Goal: Task Accomplishment & Management: Manage account settings

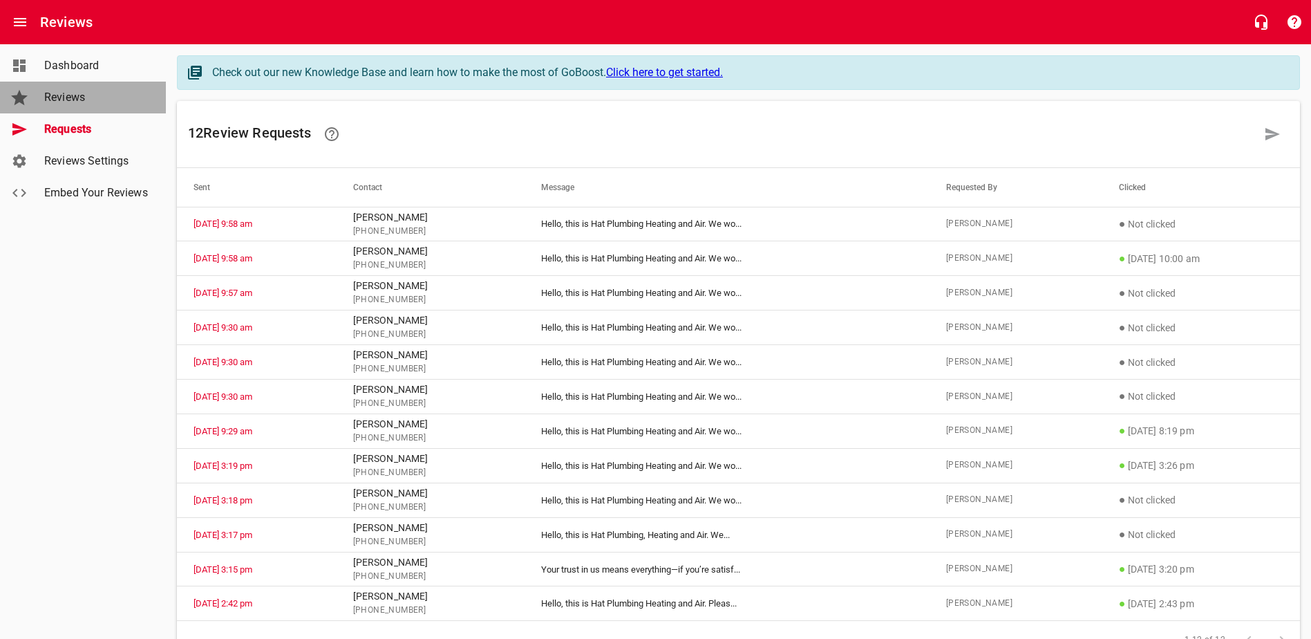
click at [96, 101] on span "Reviews" at bounding box center [96, 97] width 105 height 17
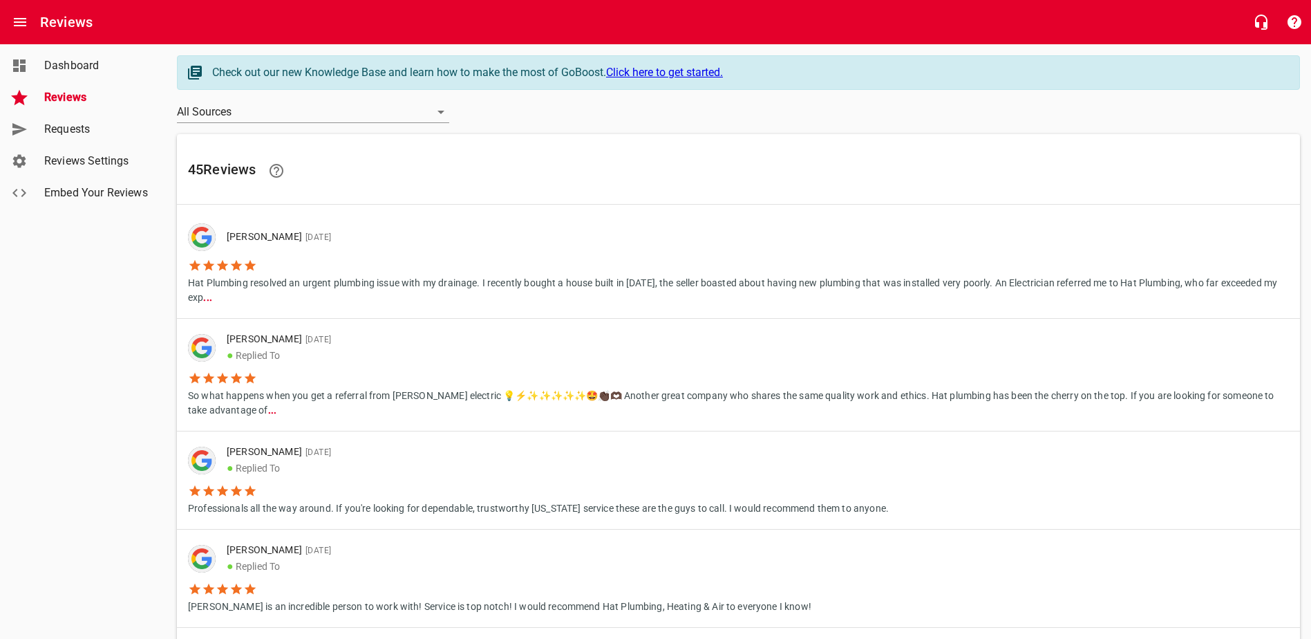
click at [86, 126] on span "Requests" at bounding box center [96, 129] width 105 height 17
